Goal: Information Seeking & Learning: Learn about a topic

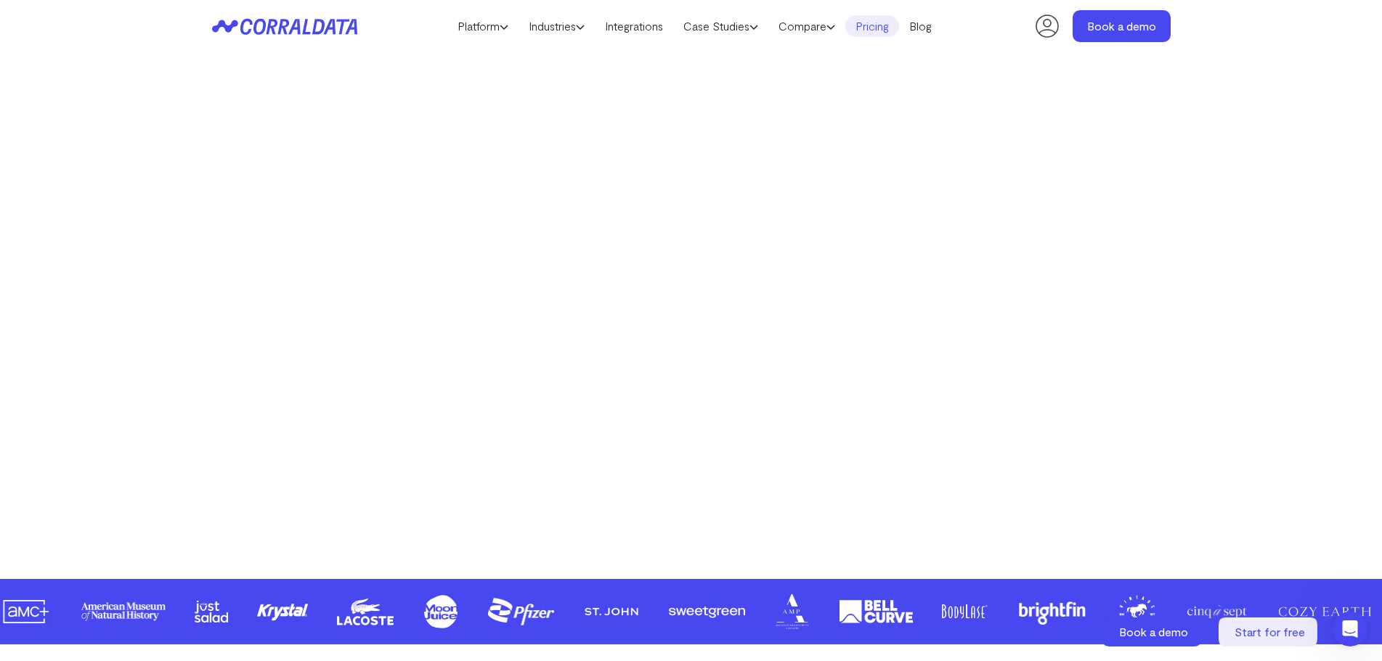
click at [882, 21] on link "Pricing" at bounding box center [872, 26] width 54 height 22
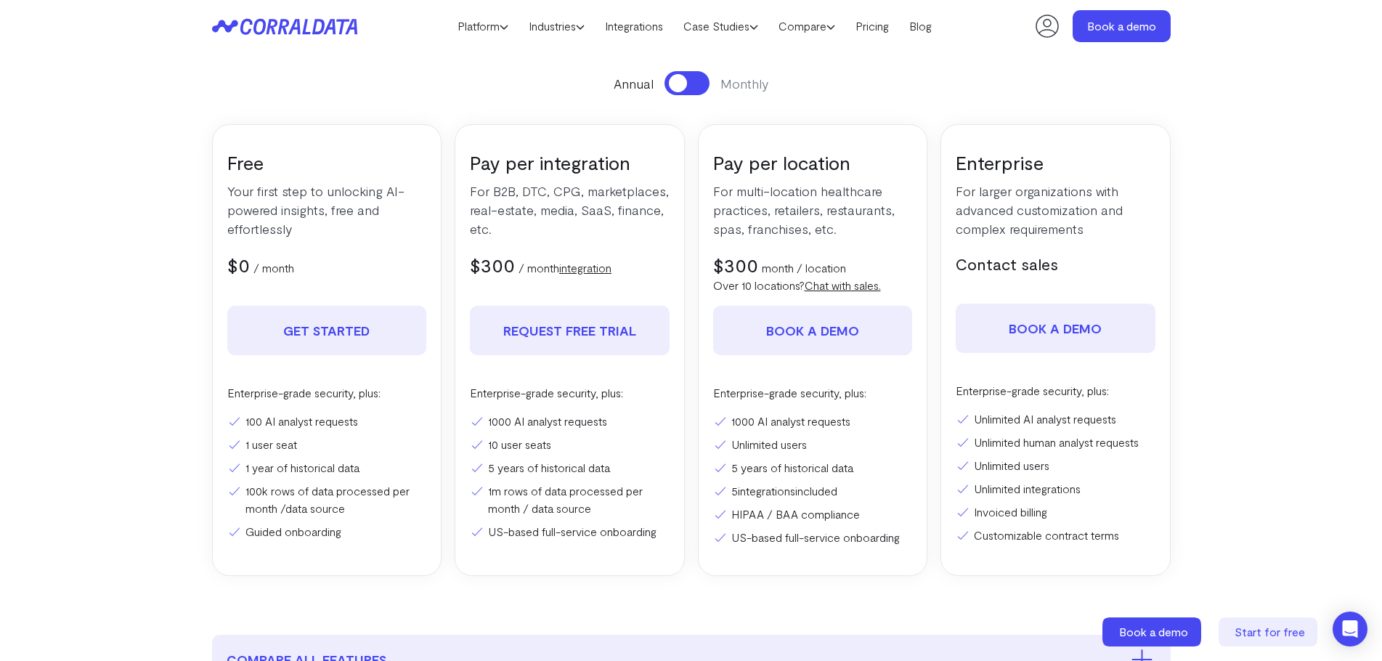
scroll to position [187, 0]
click at [701, 89] on button at bounding box center [686, 85] width 45 height 24
click at [701, 89] on span at bounding box center [696, 85] width 18 height 18
click at [701, 89] on button at bounding box center [686, 85] width 45 height 24
click at [701, 89] on span at bounding box center [696, 85] width 18 height 18
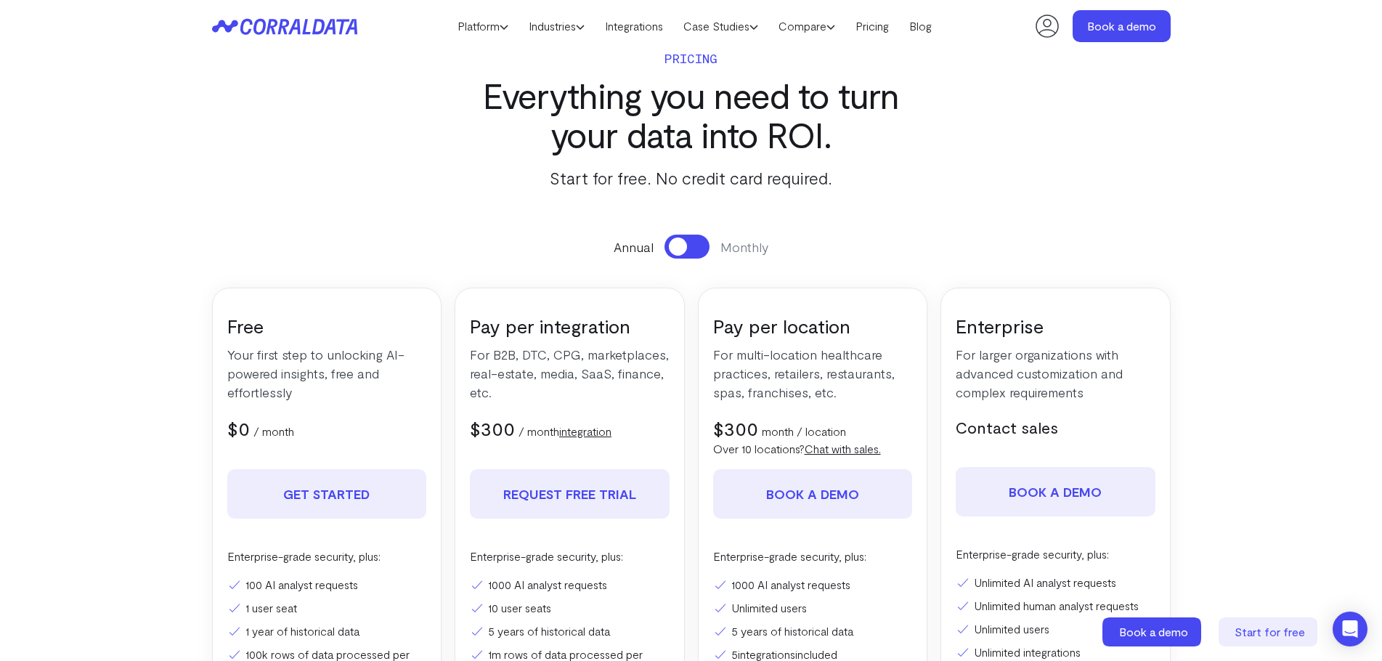
scroll to position [0, 0]
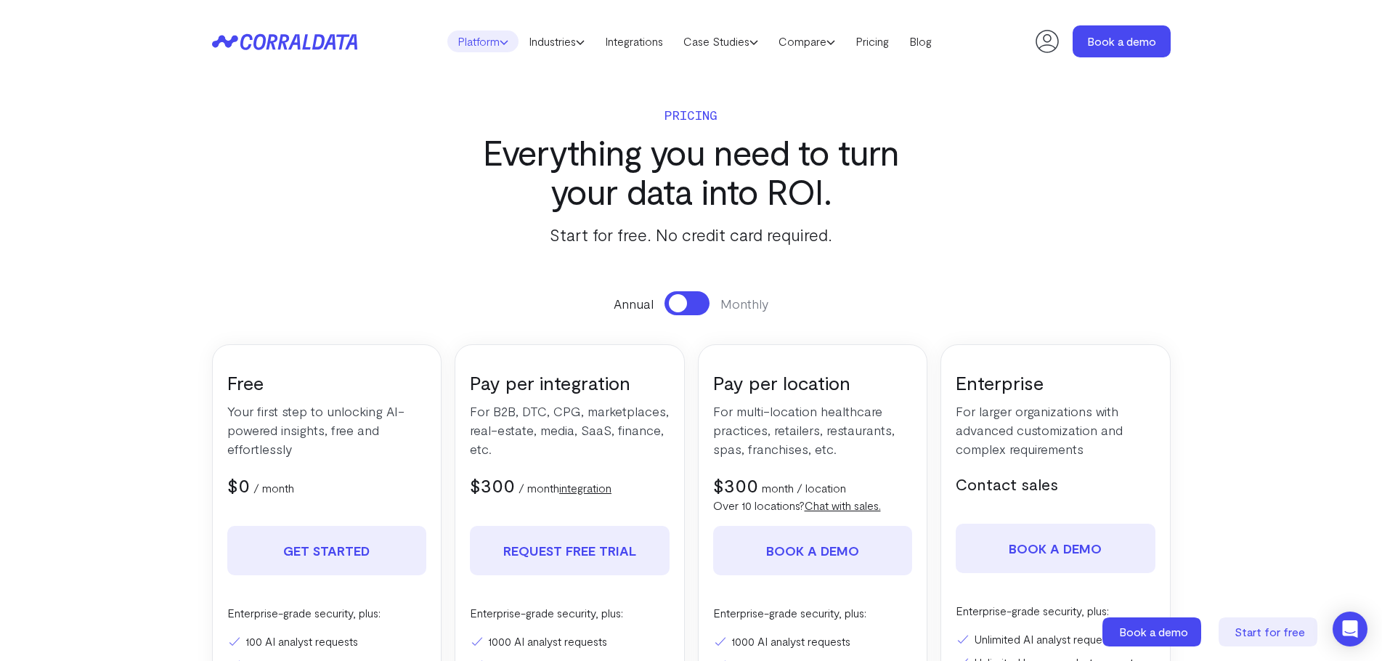
click at [490, 40] on link "Platform" at bounding box center [482, 41] width 71 height 22
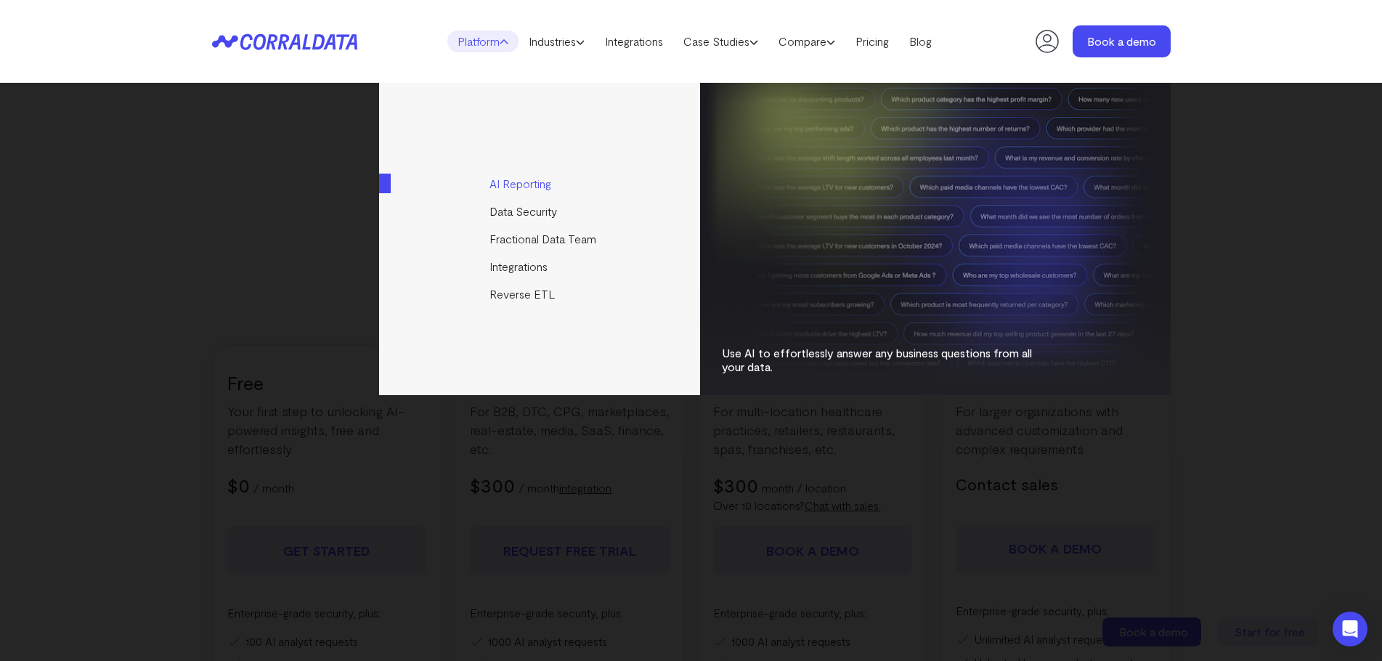
click at [545, 188] on link "AI Reporting" at bounding box center [540, 184] width 323 height 28
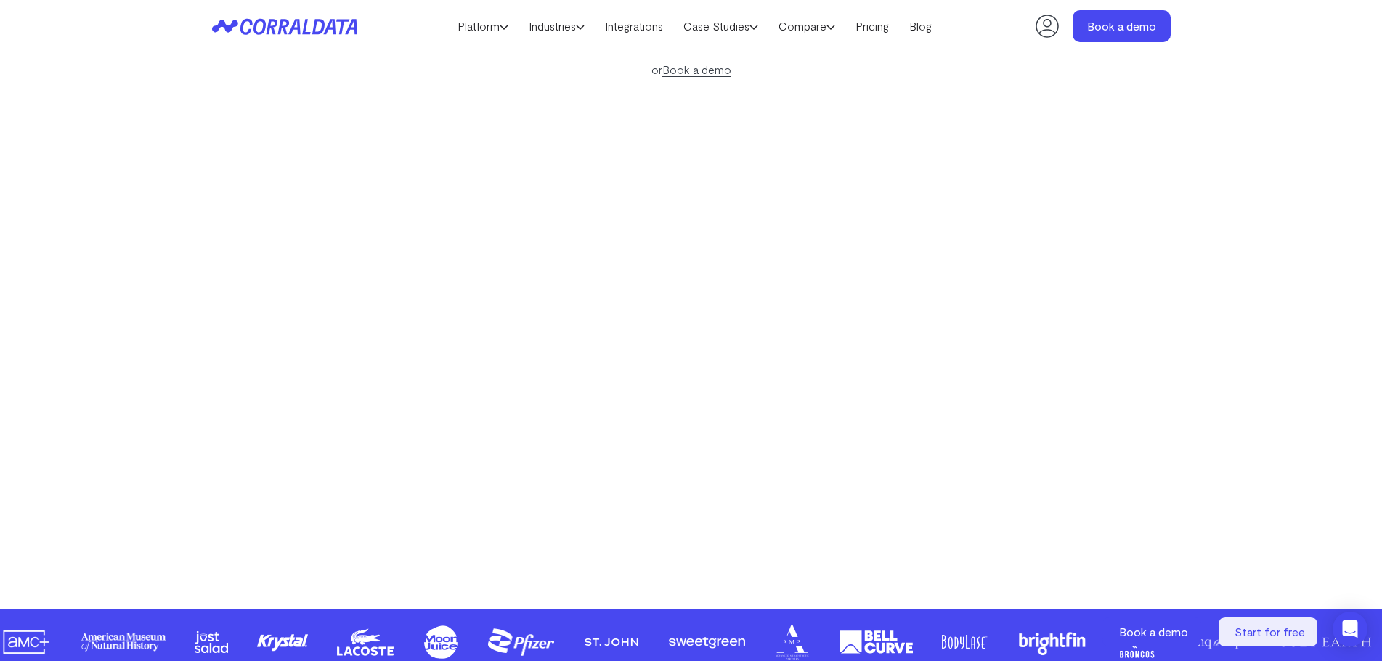
scroll to position [260, 0]
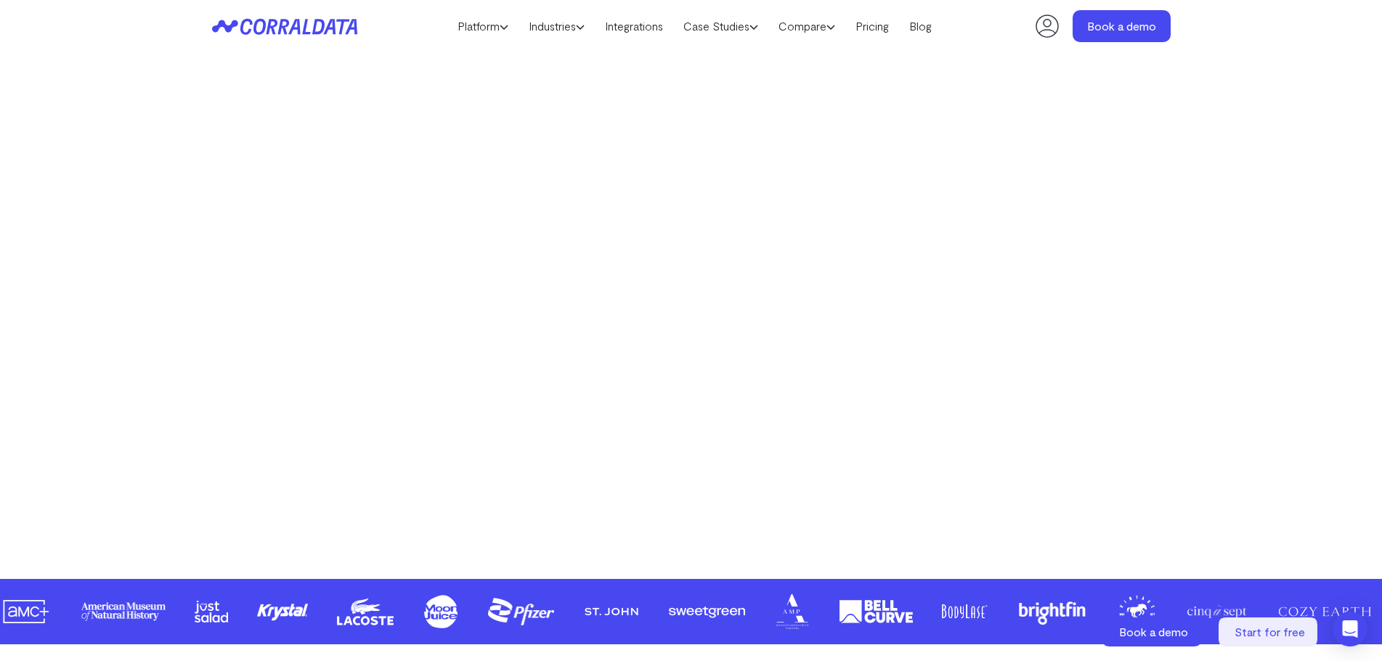
click at [555, 12] on header "Platform AI Reporting Use AI to effortlessly answer any business questions from…" at bounding box center [691, 26] width 958 height 52
click at [556, 23] on link "Industries" at bounding box center [556, 26] width 76 height 22
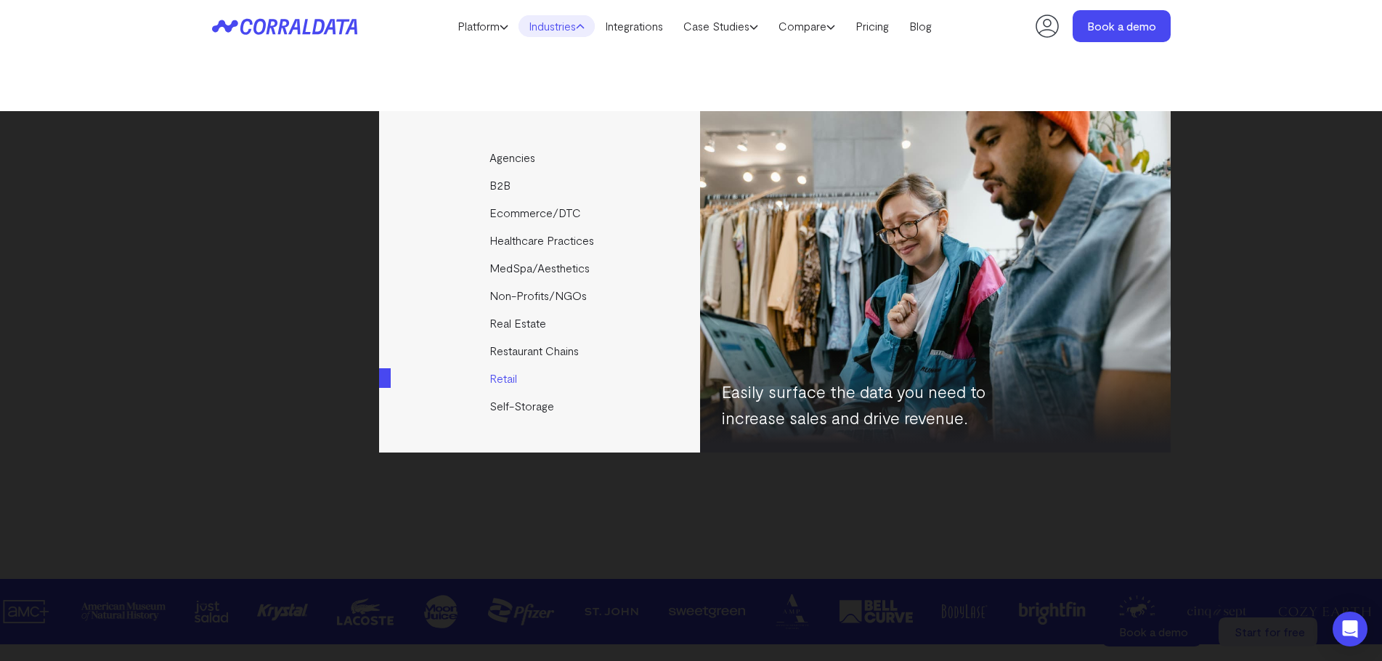
click at [512, 379] on link "Retail" at bounding box center [540, 379] width 323 height 28
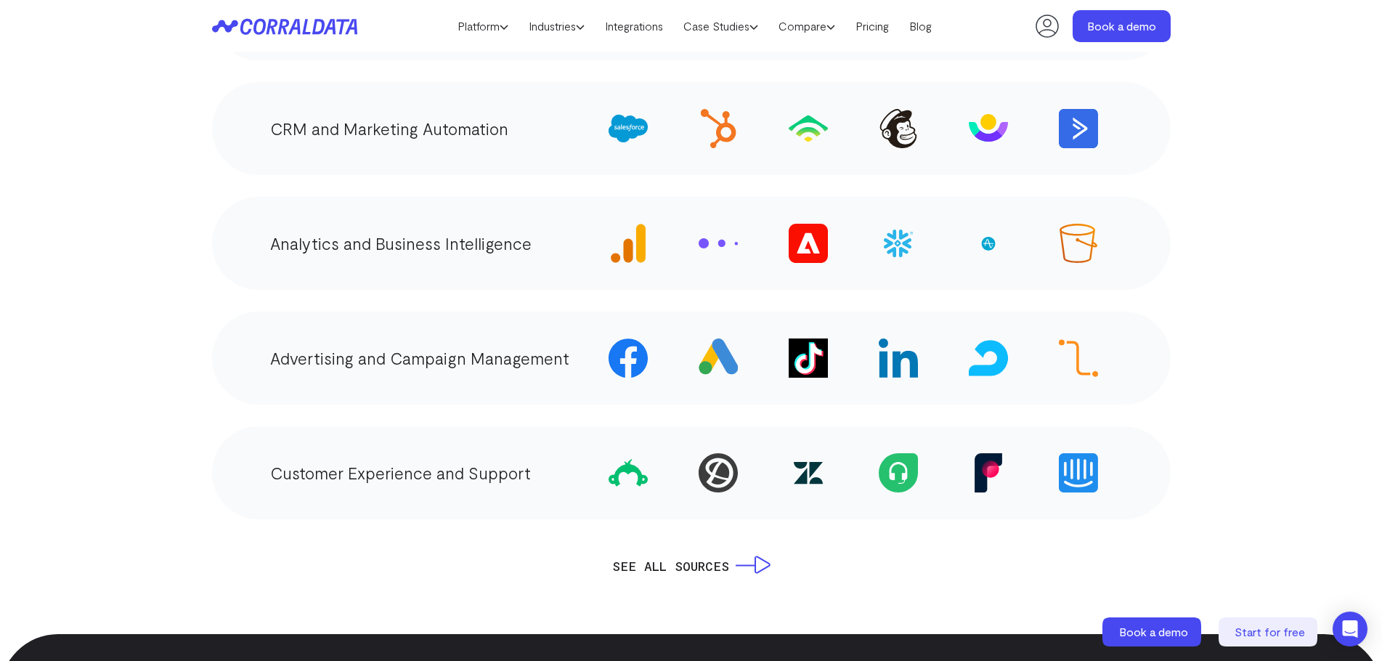
scroll to position [2748, 0]
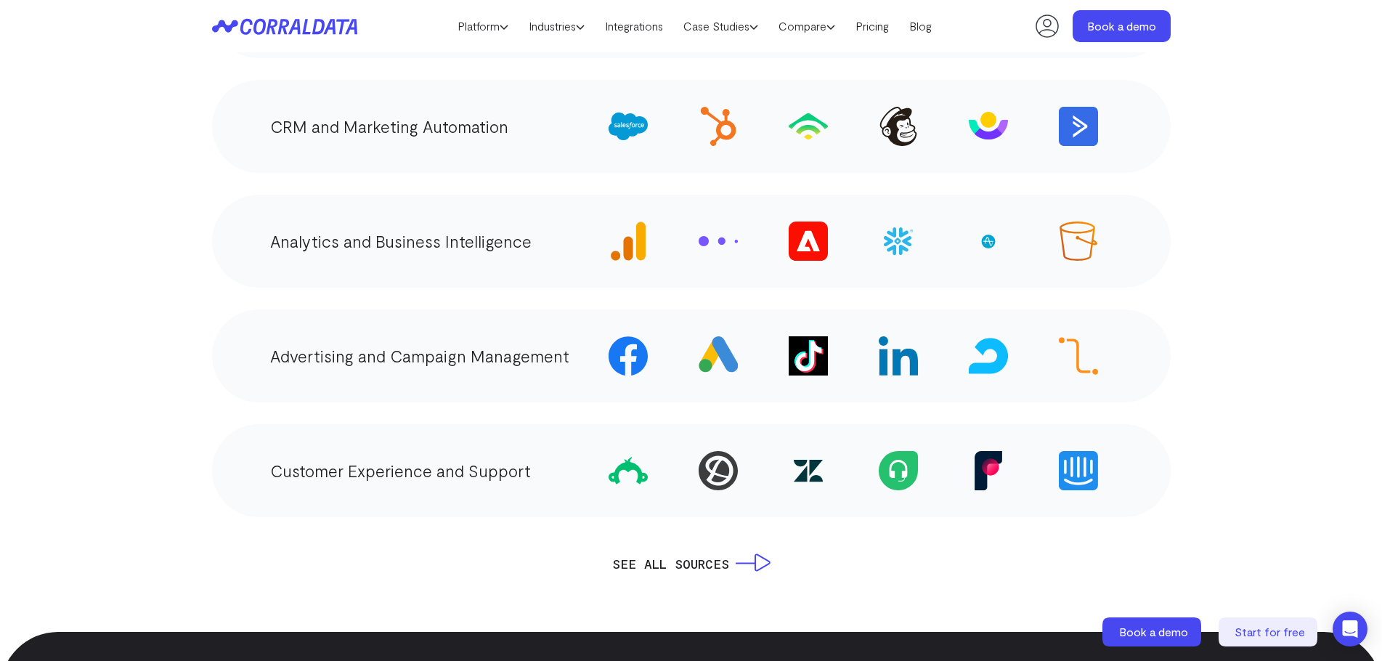
drag, startPoint x: 518, startPoint y: 296, endPoint x: 361, endPoint y: 250, distance: 163.6
